Goal: Task Accomplishment & Management: Use online tool/utility

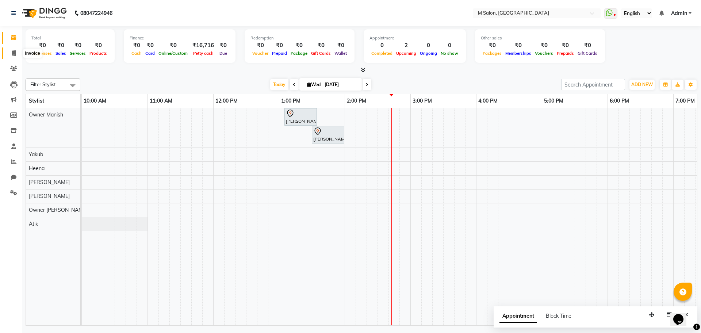
drag, startPoint x: 0, startPoint y: 0, endPoint x: 14, endPoint y: 55, distance: 57.0
click at [14, 55] on icon at bounding box center [14, 52] width 4 height 5
select select "service"
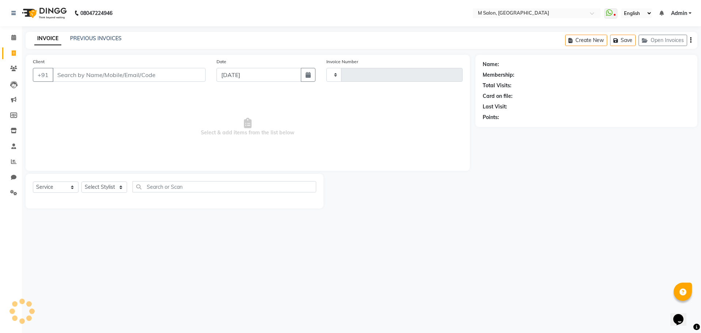
type input "0325"
select select "8655"
type input "7900160690"
click at [179, 79] on button "Add Client" at bounding box center [187, 75] width 38 height 14
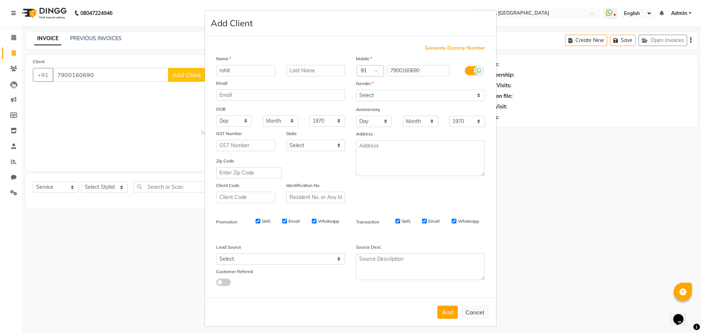
type input "rohit"
click at [290, 73] on input "text" at bounding box center [315, 70] width 59 height 11
type input "[PERSON_NAME]"
click at [362, 94] on select "Select [DEMOGRAPHIC_DATA] [DEMOGRAPHIC_DATA] Other Prefer Not To Say" at bounding box center [420, 95] width 129 height 11
select select "[DEMOGRAPHIC_DATA]"
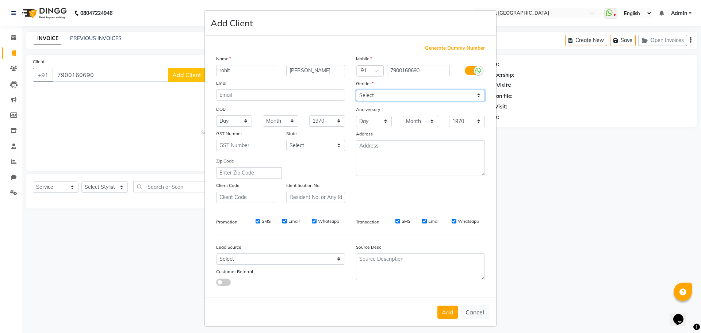
click at [356, 90] on select "Select [DEMOGRAPHIC_DATA] [DEMOGRAPHIC_DATA] Other Prefer Not To Say" at bounding box center [420, 95] width 129 height 11
click at [447, 310] on button "Add" at bounding box center [448, 312] width 20 height 13
select select
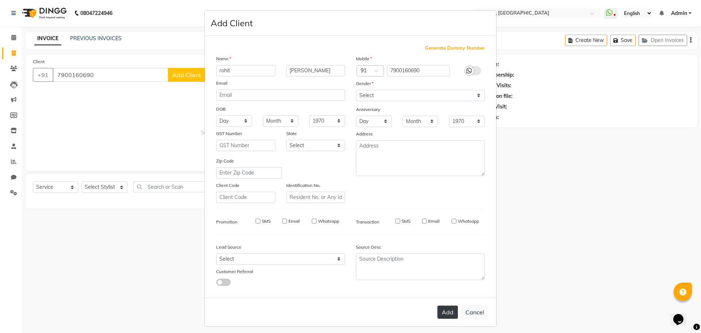
select select
checkbox input "false"
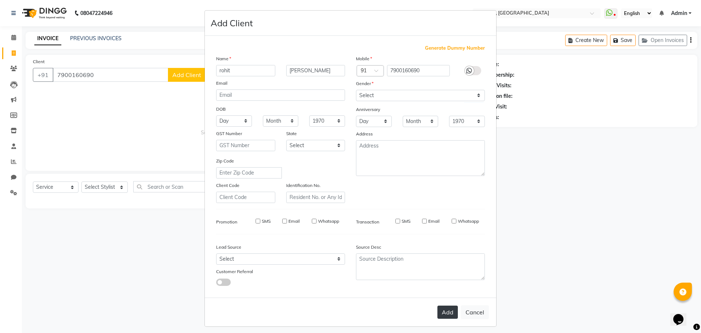
checkbox input "false"
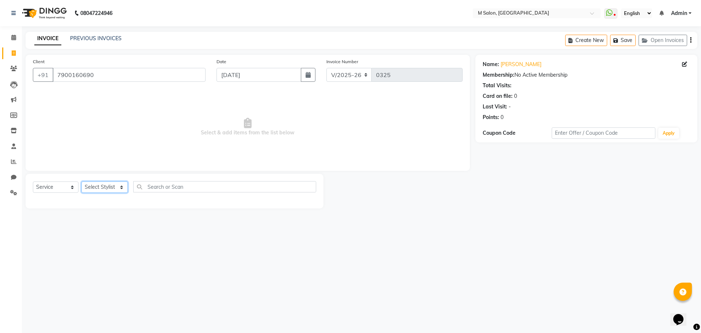
click at [98, 187] on select "Select Stylist [PERSON_NAME] Owner [PERSON_NAME] Owner [PERSON_NAME] [PERSON_NA…" at bounding box center [104, 187] width 46 height 11
select select "89947"
click at [81, 182] on select "Select Stylist [PERSON_NAME] Owner [PERSON_NAME] Owner [PERSON_NAME] [PERSON_NA…" at bounding box center [104, 187] width 46 height 11
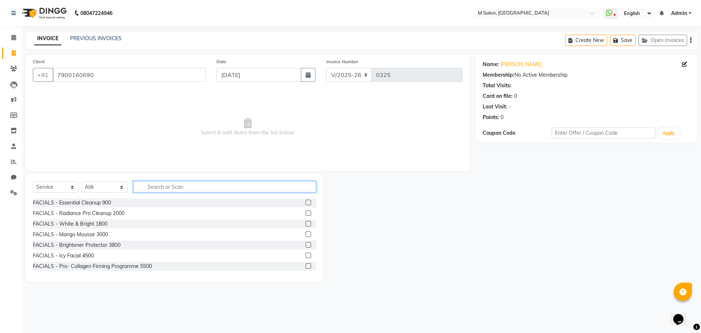
click at [150, 186] on input "text" at bounding box center [224, 186] width 183 height 11
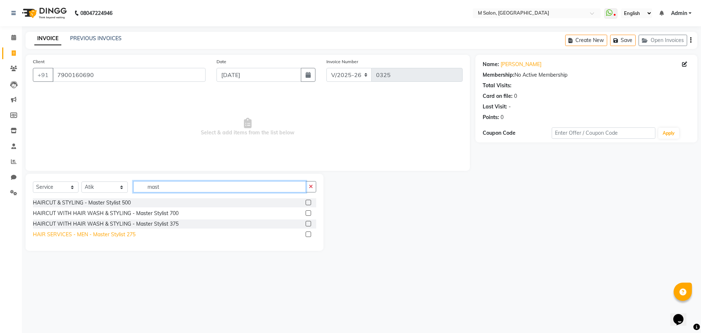
type input "mast"
click at [95, 234] on div "HAIR SERVICES - MEN - Master Stylist 275" at bounding box center [84, 235] width 103 height 8
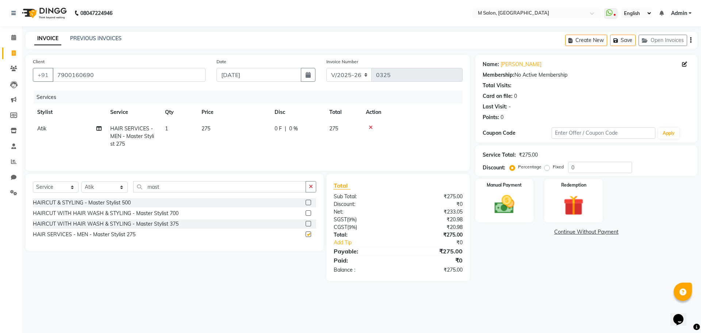
checkbox input "false"
click at [172, 188] on input "mast" at bounding box center [219, 186] width 173 height 11
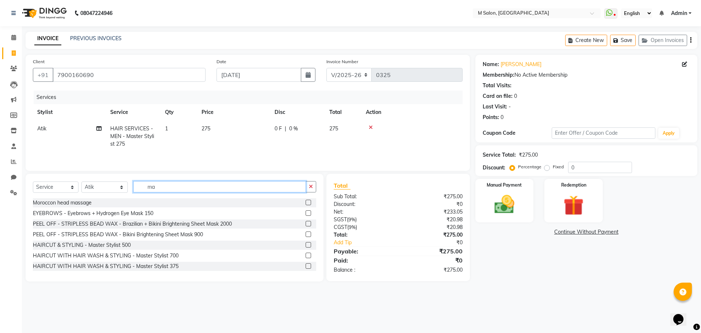
type input "m"
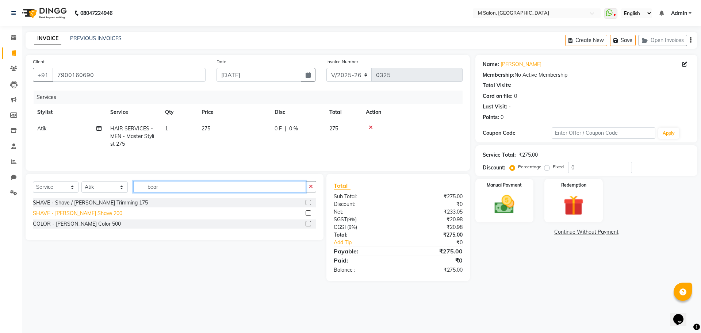
type input "bear"
click at [60, 216] on div "SHAVE - [PERSON_NAME] Shave 200" at bounding box center [77, 214] width 89 height 8
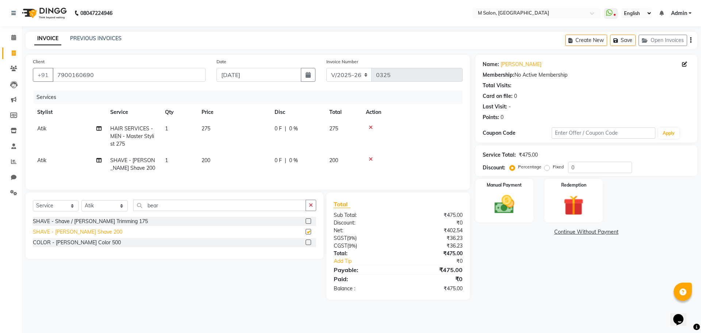
checkbox input "false"
click at [276, 128] on span "0 F" at bounding box center [278, 129] width 7 height 8
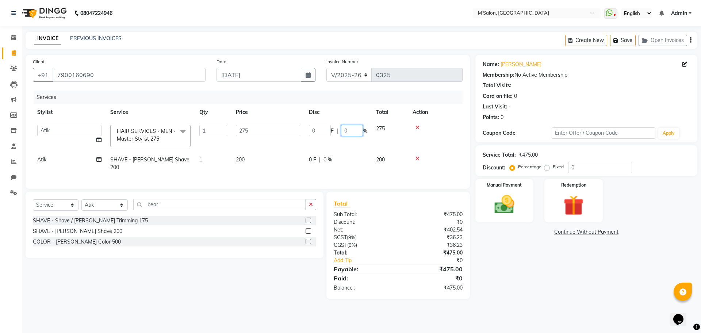
click at [354, 131] on input "0" at bounding box center [352, 130] width 22 height 11
type input "75"
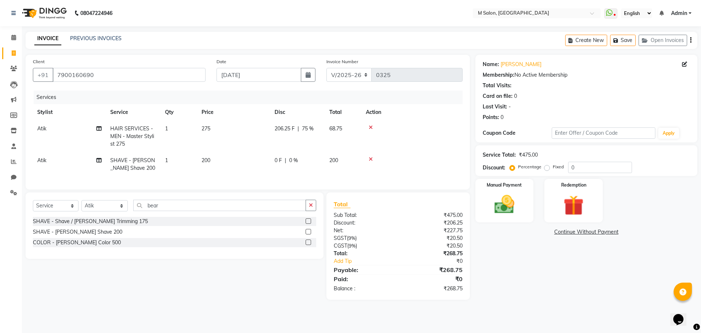
click at [328, 156] on tr "Atik SHAVE - [PERSON_NAME] Shave 200 1 200 0 F | 0 % 200" at bounding box center [248, 164] width 430 height 24
click at [277, 160] on span "0 F" at bounding box center [278, 161] width 7 height 8
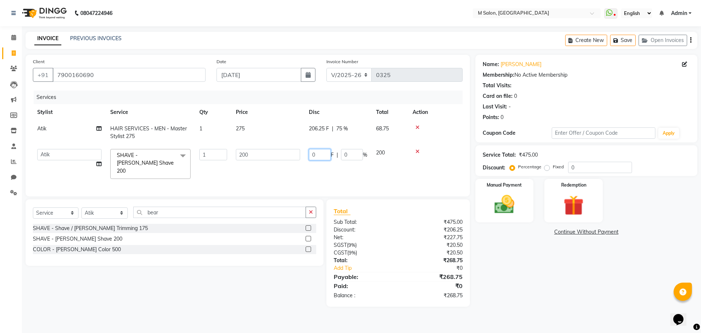
click at [326, 154] on input "0" at bounding box center [320, 154] width 22 height 11
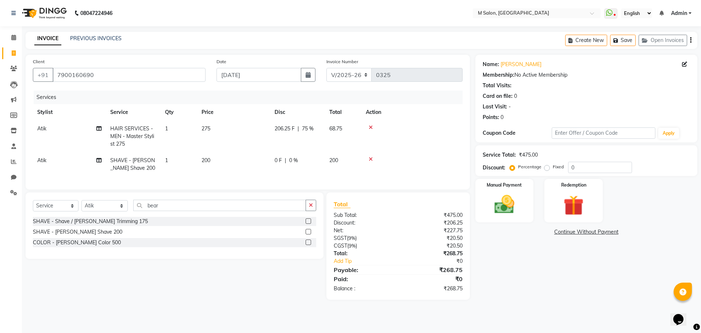
click at [320, 129] on div "206.25 F | 75 %" at bounding box center [298, 129] width 46 height 8
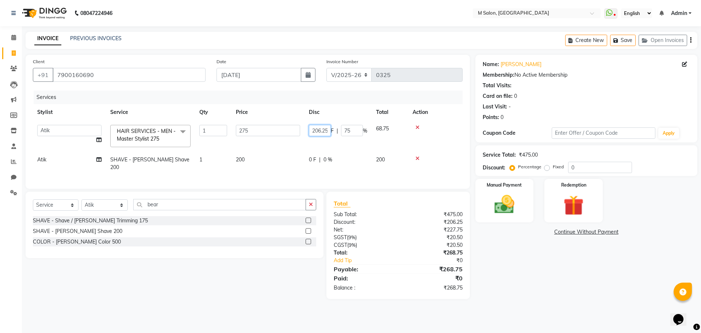
scroll to position [0, 1]
drag, startPoint x: 315, startPoint y: 131, endPoint x: 357, endPoint y: 134, distance: 42.1
click at [357, 134] on div "206.25 F | 75 %" at bounding box center [338, 130] width 58 height 11
type input "2"
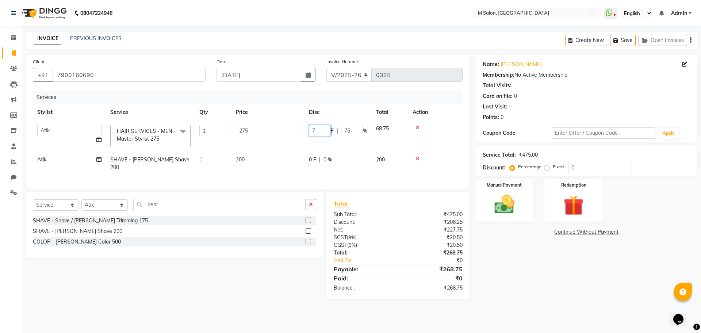
type input "75"
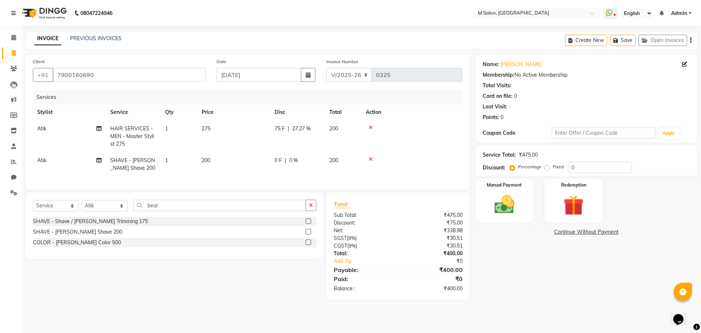
click at [309, 157] on div "0 F | 0 %" at bounding box center [298, 161] width 46 height 8
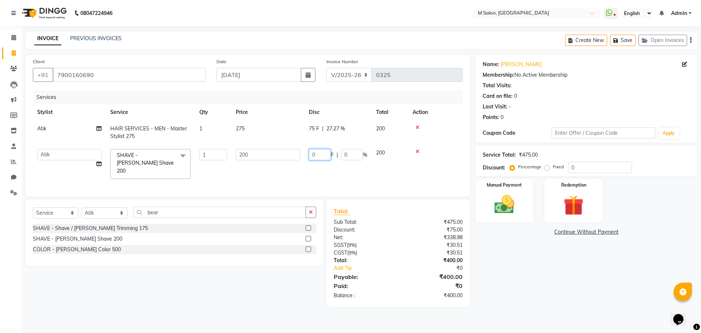
click at [318, 157] on input "0" at bounding box center [320, 154] width 22 height 11
type input "40"
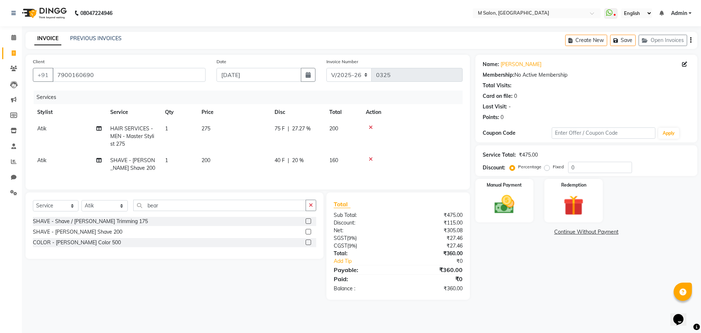
click at [331, 175] on tr "Atik SHAVE - [PERSON_NAME] Shave 200 1 200 40 F | 20 % 160" at bounding box center [248, 164] width 430 height 24
click at [278, 161] on span "40 F" at bounding box center [280, 161] width 10 height 8
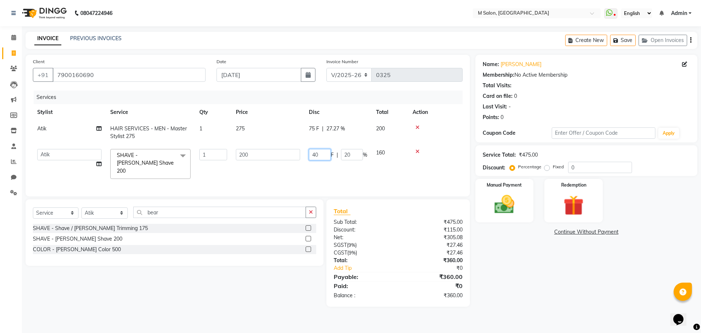
click at [318, 154] on input "40" at bounding box center [320, 154] width 22 height 11
type input "4"
type input "50"
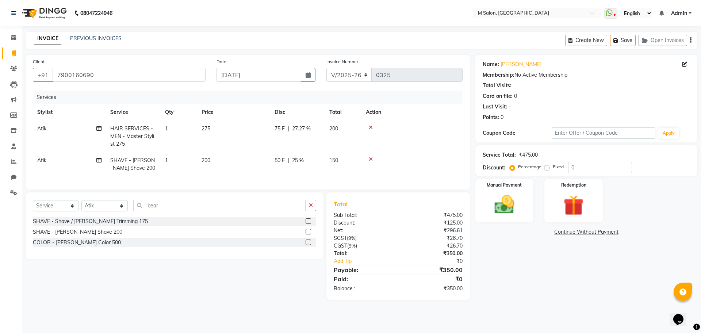
click at [322, 170] on td "50 F | 25 %" at bounding box center [297, 164] width 55 height 24
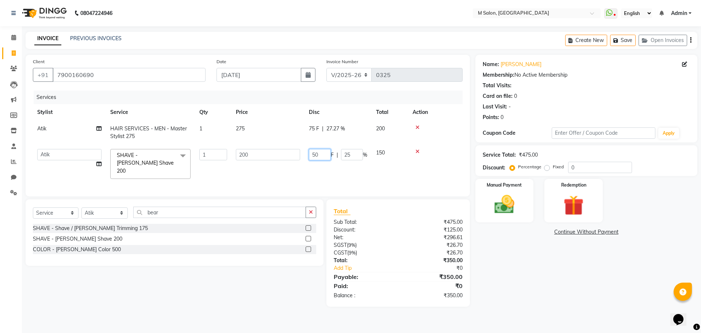
click at [323, 157] on input "50" at bounding box center [320, 154] width 22 height 11
type input "5"
type input "49"
click at [318, 177] on div "Services Stylist Service Qty Price Disc Total Action Atik HAIR SERVICES - MEN -…" at bounding box center [248, 140] width 430 height 99
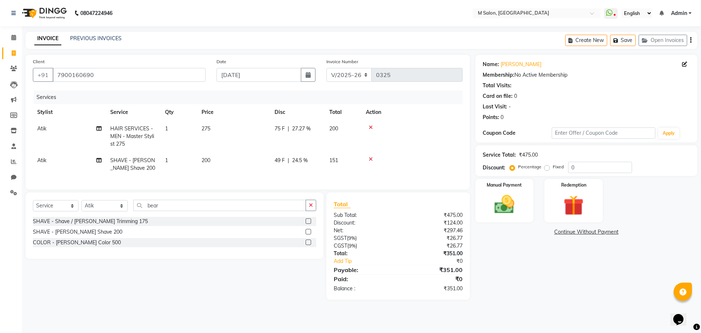
click at [272, 165] on td "49 F | 24.5 %" at bounding box center [297, 164] width 55 height 24
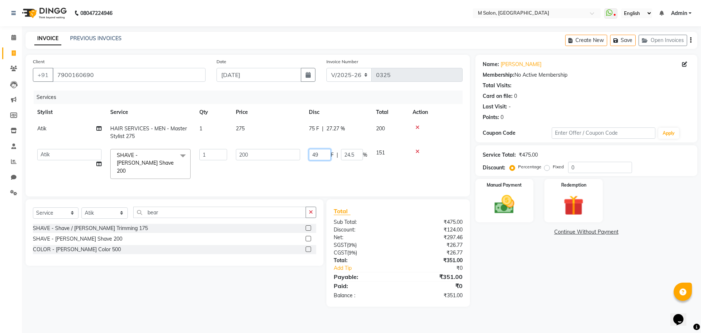
click at [320, 154] on input "49" at bounding box center [320, 154] width 22 height 11
type input "4"
type input "51"
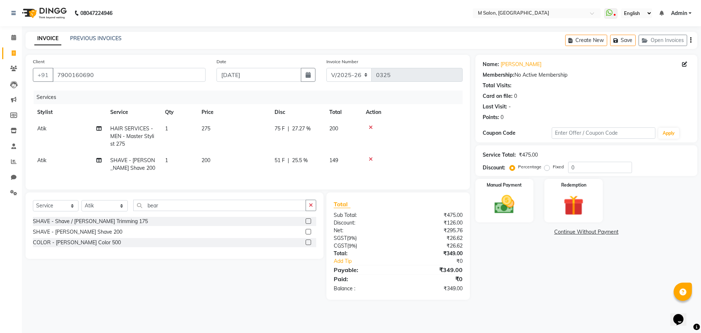
click at [327, 164] on tr "Atik SHAVE - [PERSON_NAME] Shave 200 1 200 51 F | 25.5 % 149" at bounding box center [248, 164] width 430 height 24
click at [509, 199] on img at bounding box center [505, 204] width 34 height 24
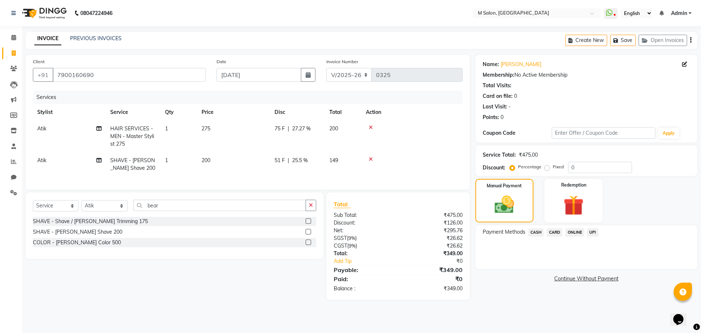
click at [592, 233] on span "UPI" at bounding box center [592, 232] width 11 height 8
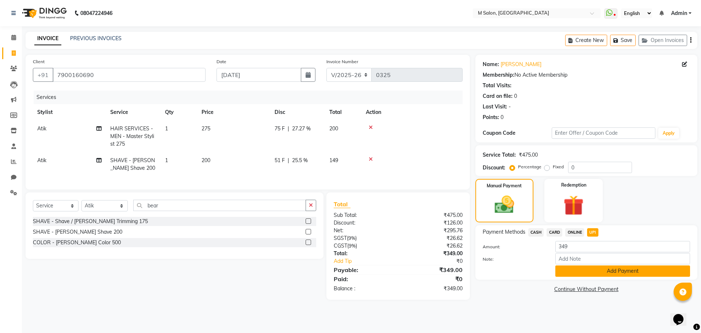
click at [566, 269] on button "Add Payment" at bounding box center [622, 271] width 135 height 11
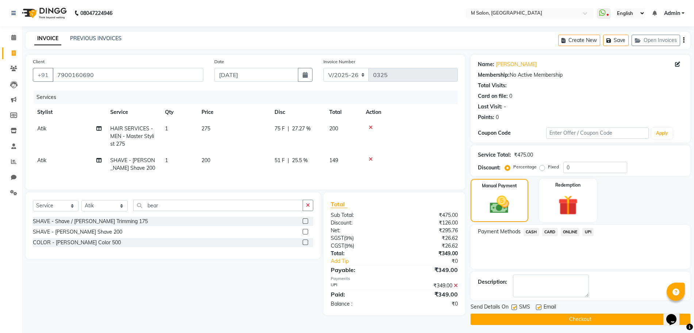
click at [522, 317] on button "Checkout" at bounding box center [581, 319] width 220 height 11
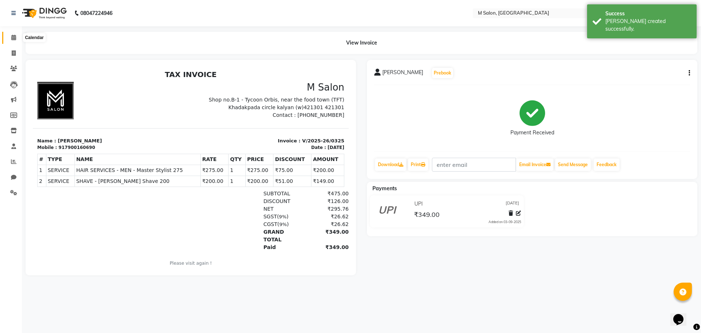
click at [12, 35] on icon at bounding box center [13, 37] width 5 height 5
